Goal: Information Seeking & Learning: Learn about a topic

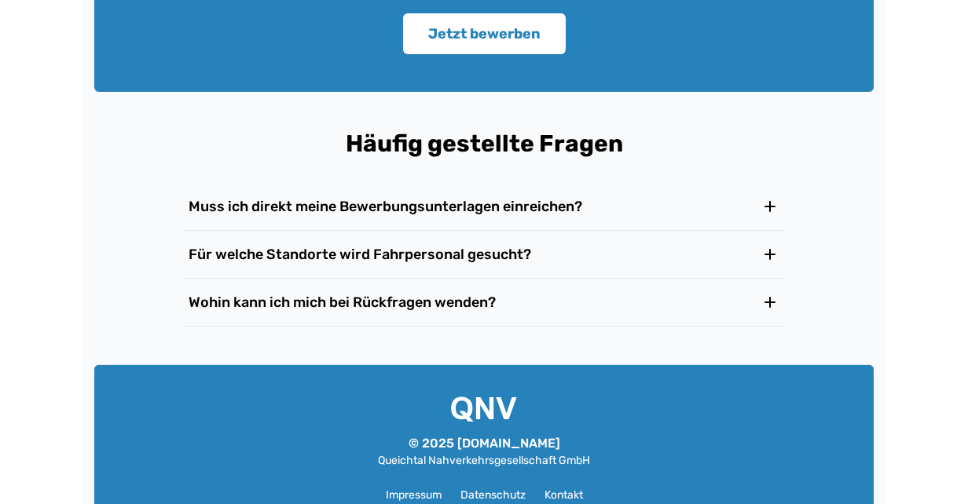
scroll to position [2635, 0]
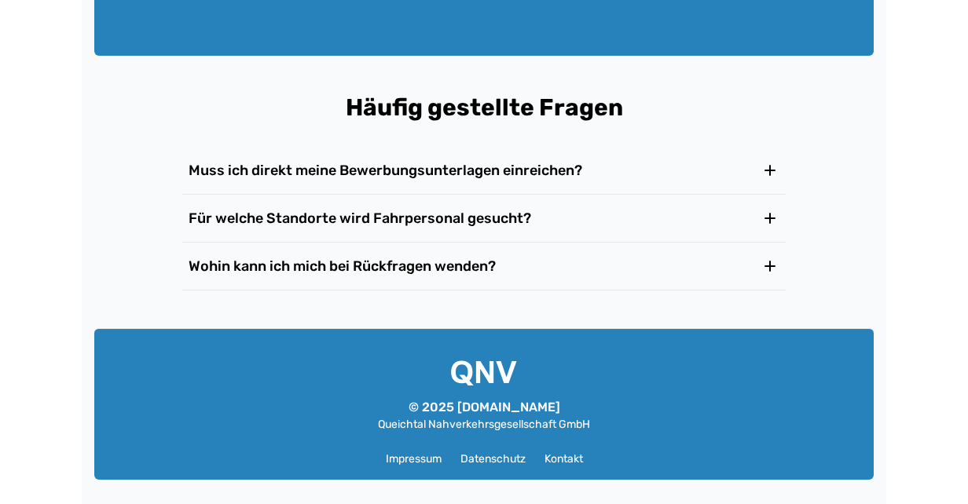
click at [765, 168] on icon at bounding box center [769, 170] width 19 height 19
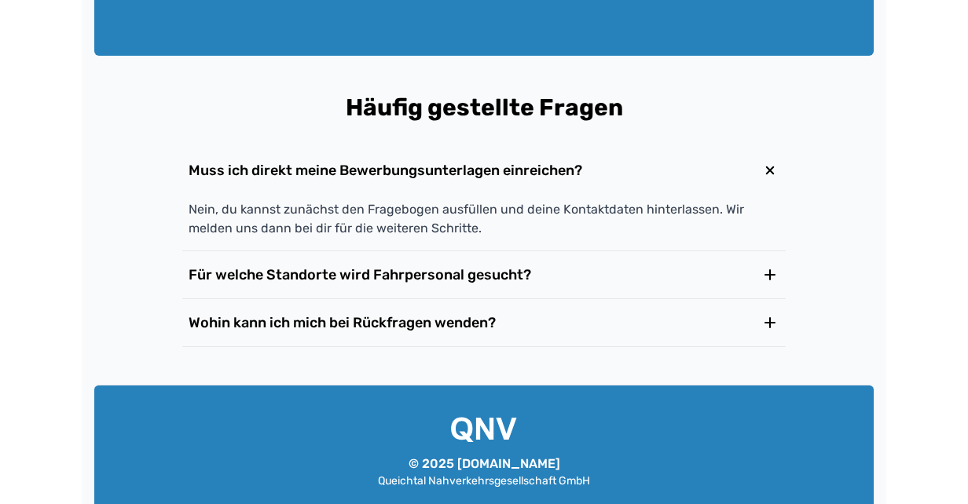
click at [776, 274] on icon at bounding box center [769, 274] width 19 height 19
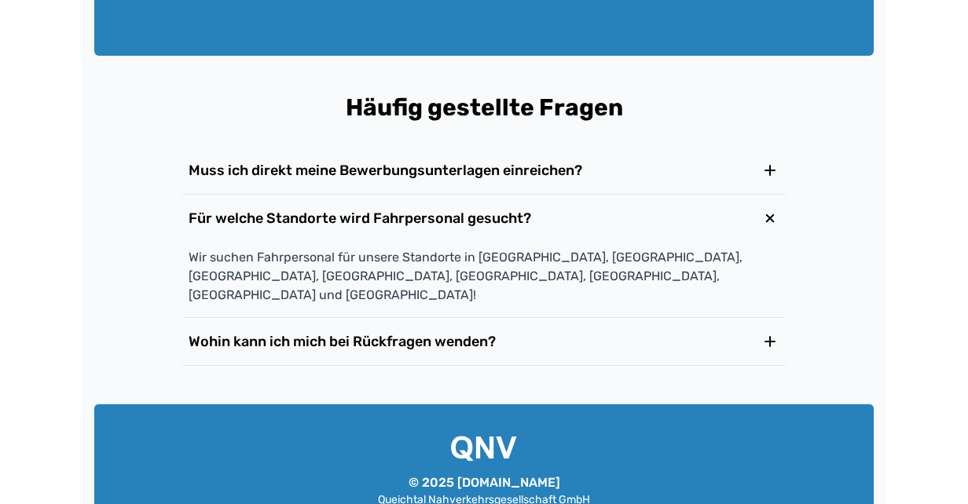
click at [772, 332] on icon at bounding box center [769, 341] width 19 height 19
